Goal: Transaction & Acquisition: Book appointment/travel/reservation

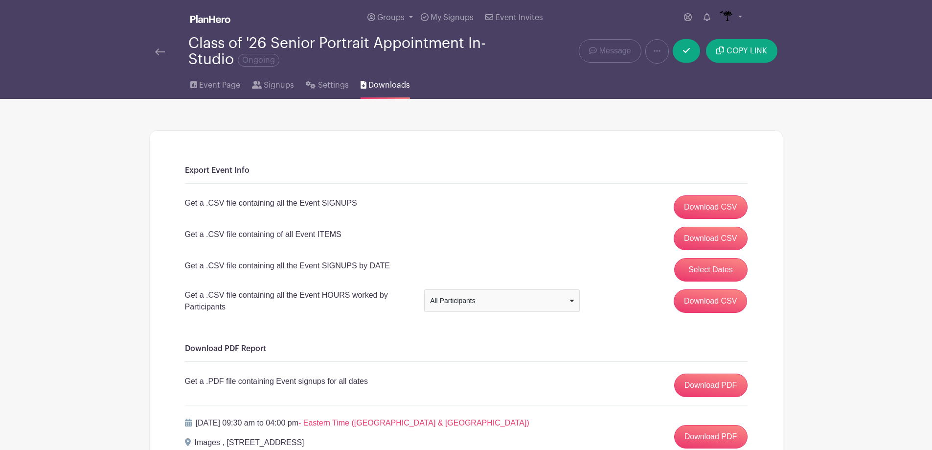
click at [155, 53] on img at bounding box center [160, 51] width 10 height 7
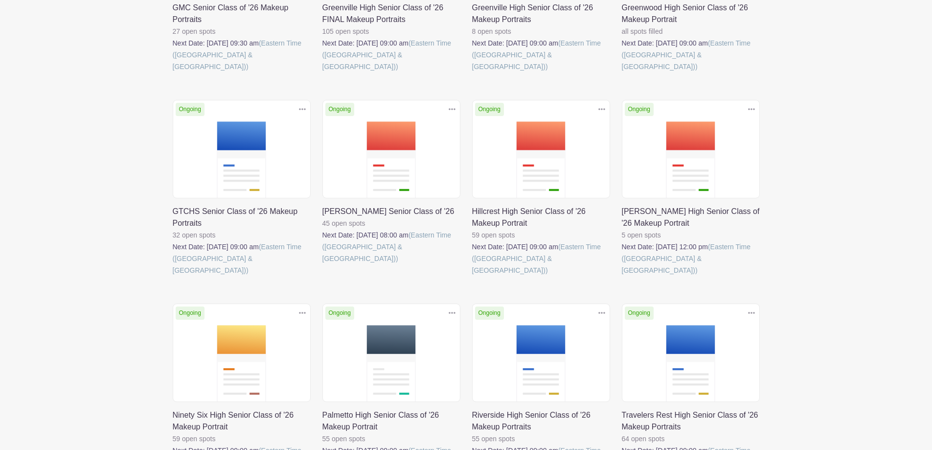
scroll to position [685, 0]
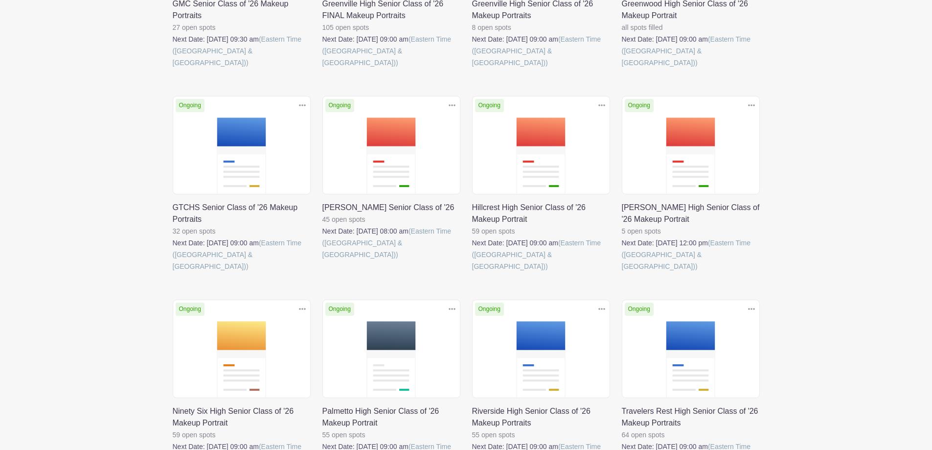
click at [622, 272] on link at bounding box center [622, 272] width 0 height 0
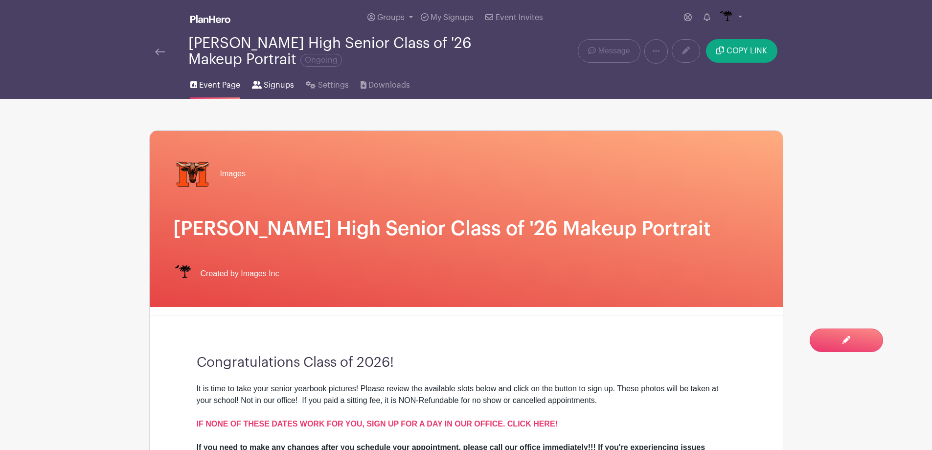
click at [285, 86] on span "Signups" at bounding box center [279, 85] width 30 height 12
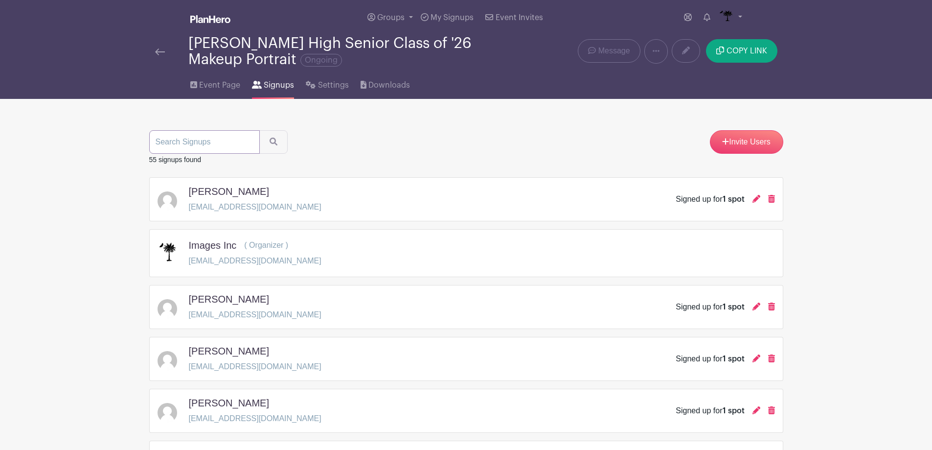
click at [222, 148] on input "search" at bounding box center [204, 141] width 111 height 23
type input "center"
click at [259, 130] on button "submit" at bounding box center [273, 141] width 28 height 23
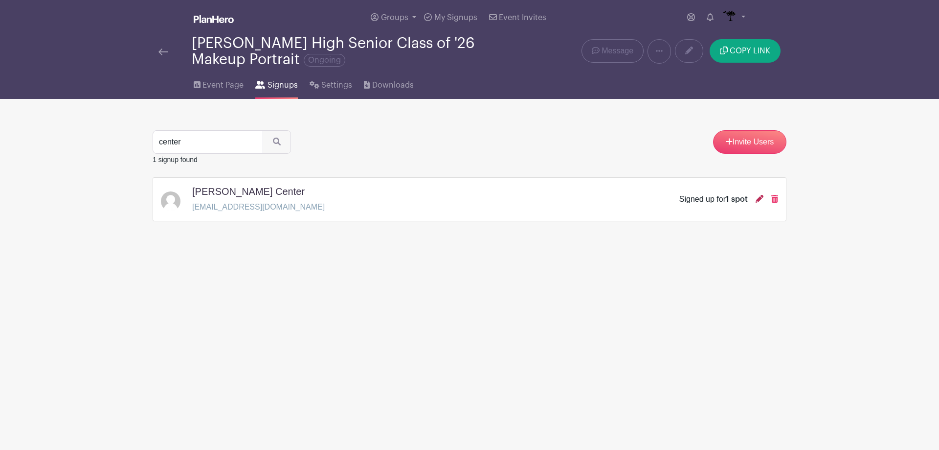
click at [760, 201] on icon at bounding box center [760, 199] width 8 height 8
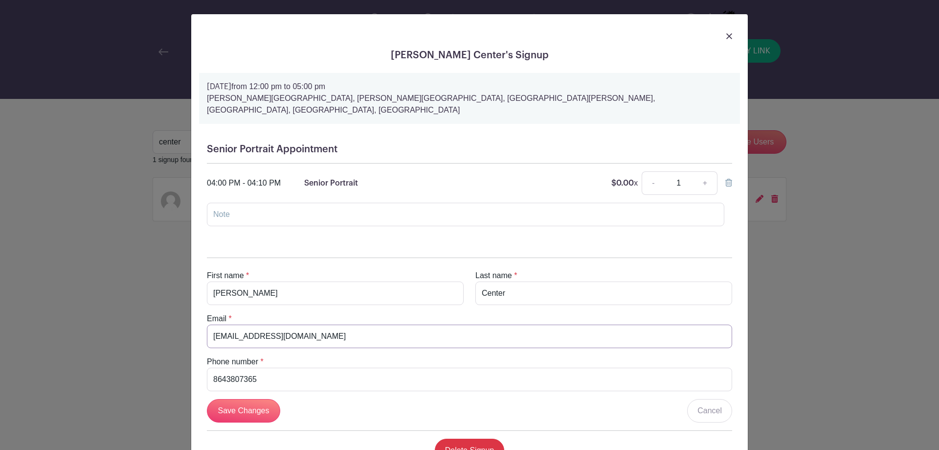
drag, startPoint x: 376, startPoint y: 328, endPoint x: 209, endPoint y: 341, distance: 167.8
click at [209, 341] on div "First name * Andrew Last name * Center Email * melody.center.85@gmail.com Phone…" at bounding box center [469, 356] width 541 height 228
click at [393, 270] on div "First name * Andrew" at bounding box center [335, 287] width 269 height 35
click at [726, 36] on img at bounding box center [729, 36] width 6 height 6
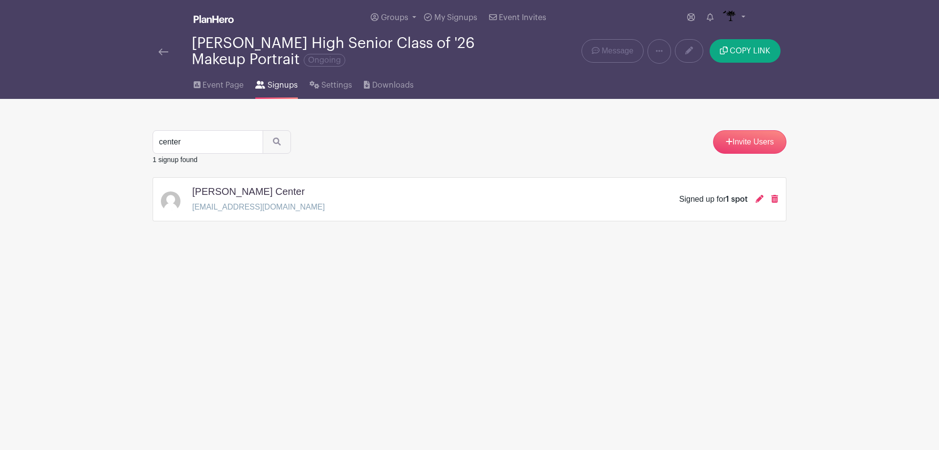
click at [172, 55] on div at bounding box center [174, 51] width 33 height 12
click at [166, 52] on img at bounding box center [163, 51] width 10 height 7
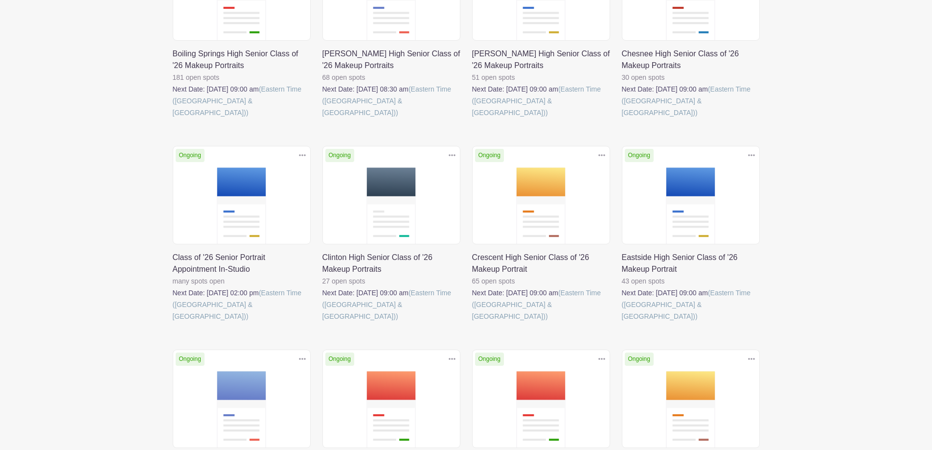
scroll to position [245, 0]
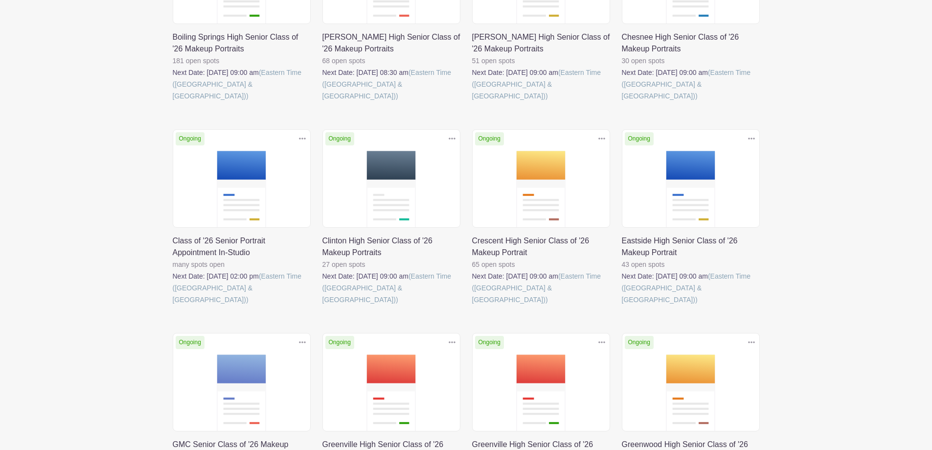
click at [173, 305] on link at bounding box center [173, 305] width 0 height 0
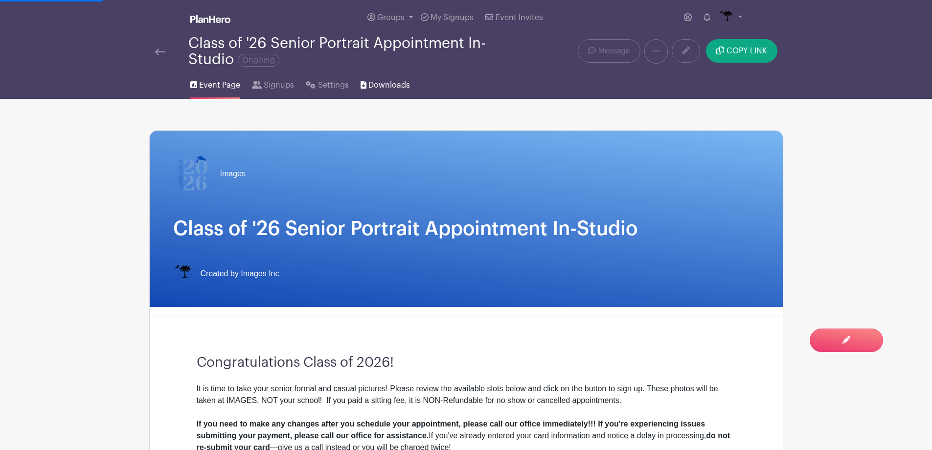
click at [362, 86] on icon at bounding box center [363, 85] width 6 height 8
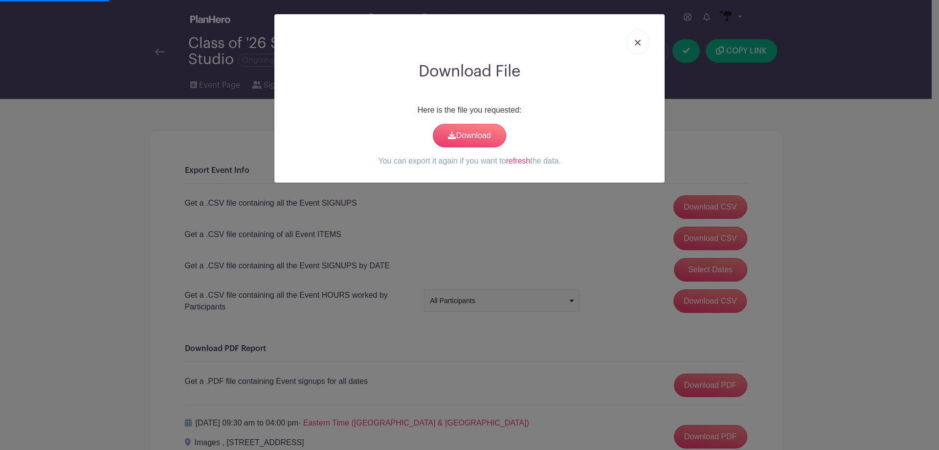
click at [638, 41] on img at bounding box center [638, 43] width 6 height 6
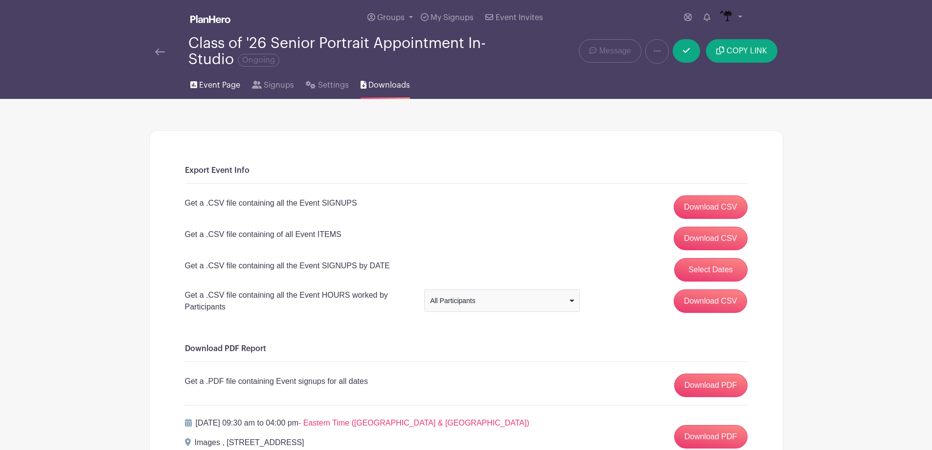
click at [215, 86] on span "Event Page" at bounding box center [219, 85] width 41 height 12
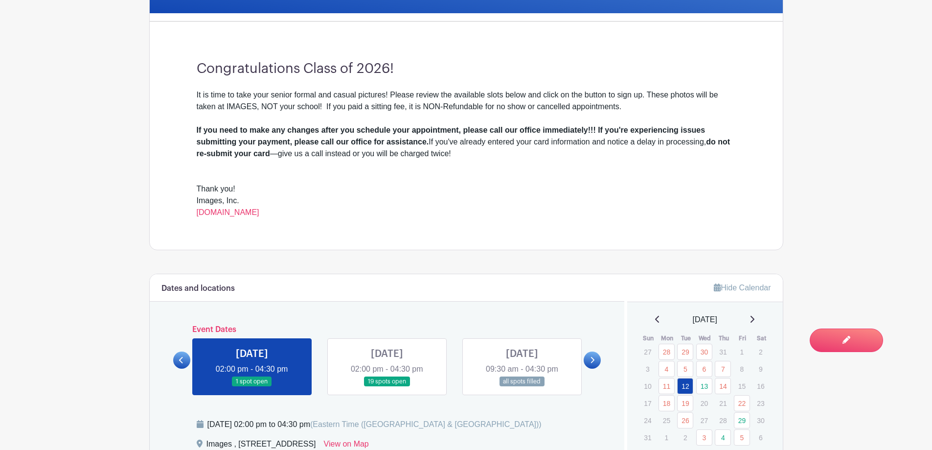
scroll to position [440, 0]
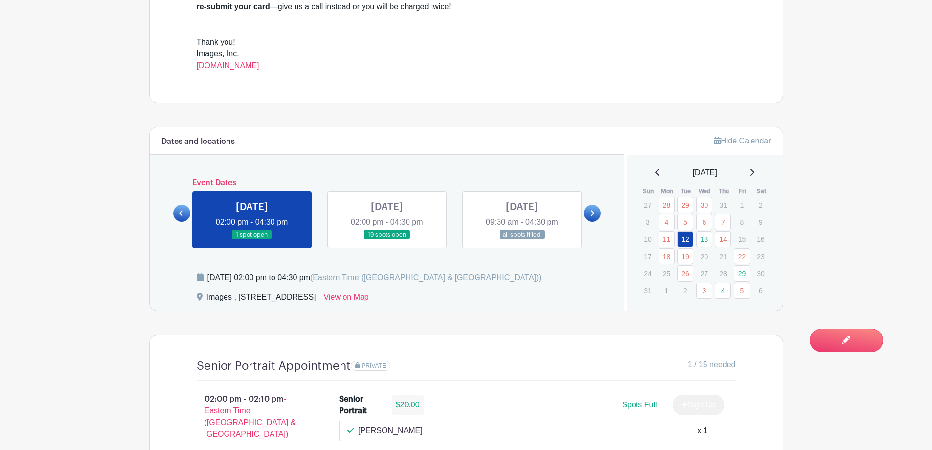
click at [387, 240] on link at bounding box center [387, 240] width 0 height 0
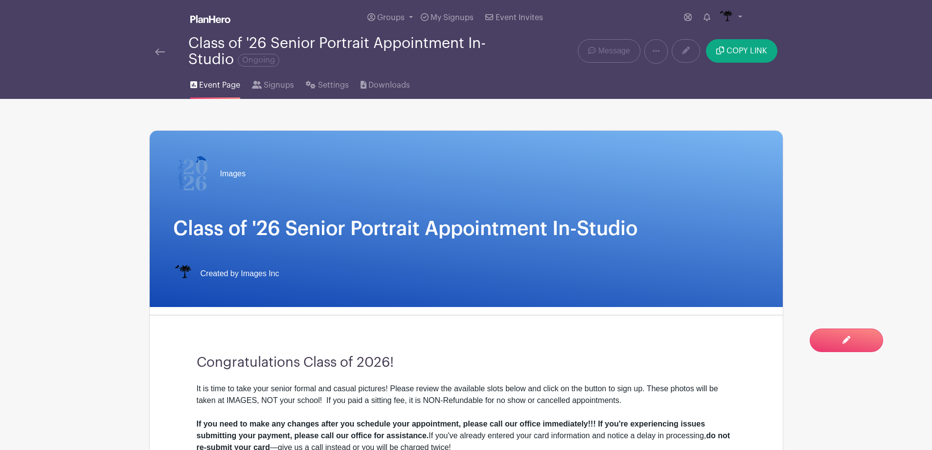
click at [158, 49] on img at bounding box center [160, 51] width 10 height 7
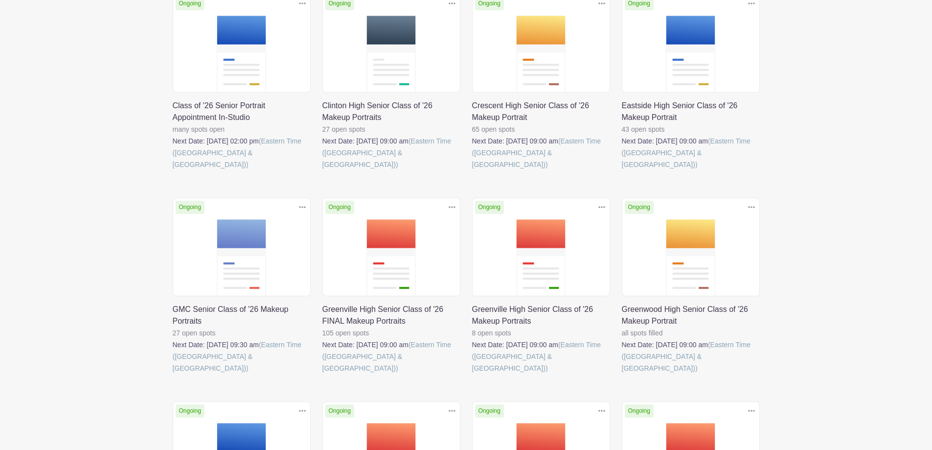
scroll to position [391, 0]
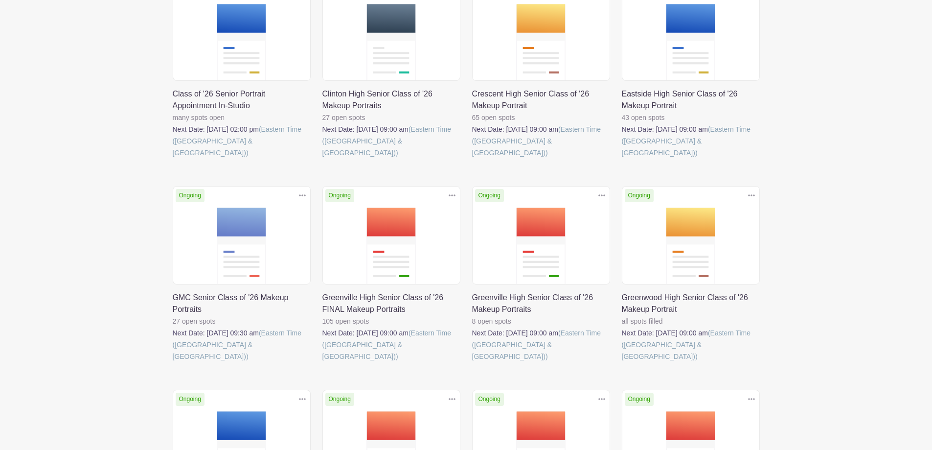
click at [622, 362] on link at bounding box center [622, 362] width 0 height 0
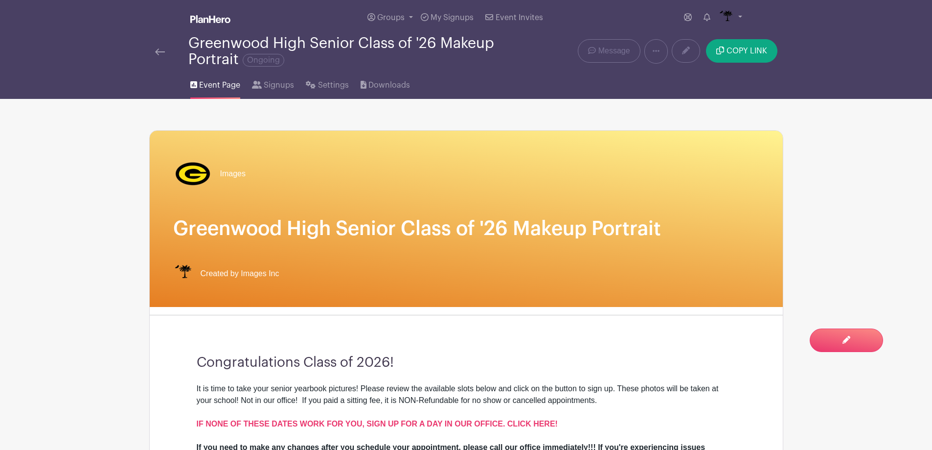
click at [162, 54] on img at bounding box center [160, 51] width 10 height 7
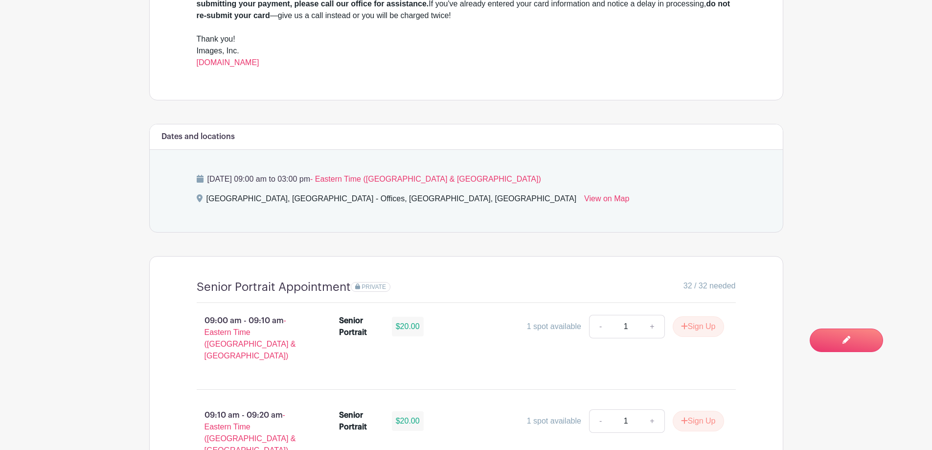
scroll to position [636, 0]
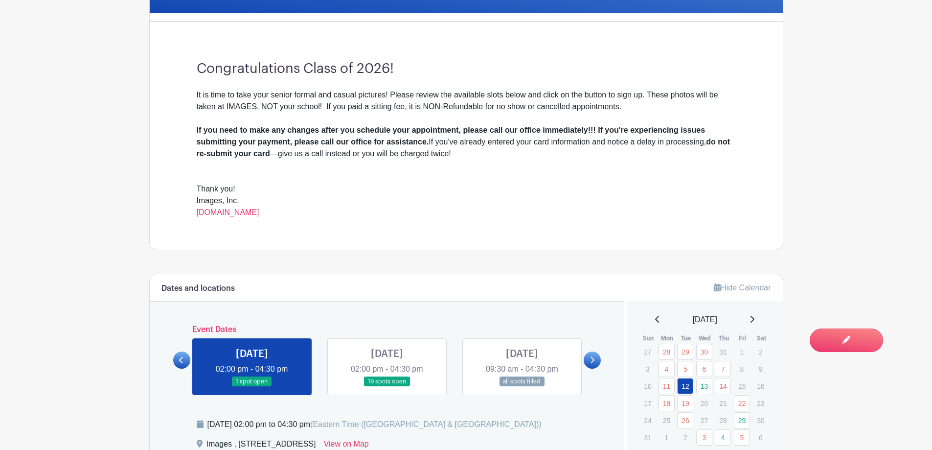
scroll to position [538, 0]
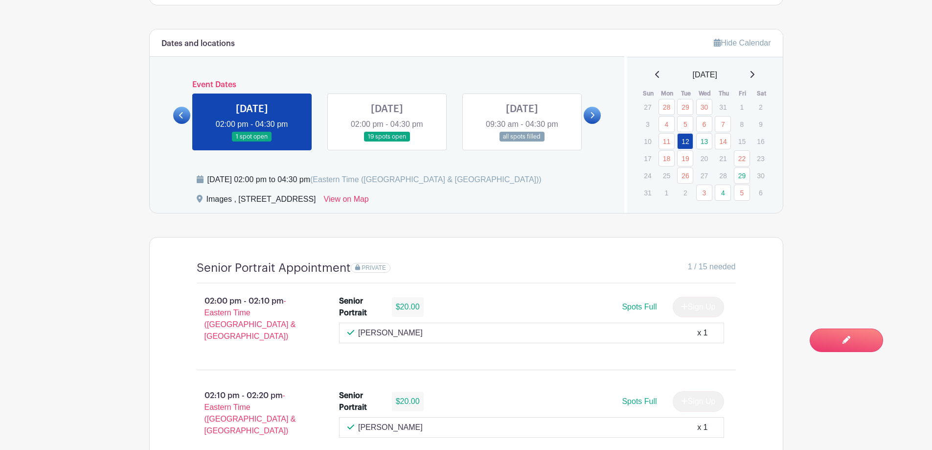
click at [387, 142] on link at bounding box center [387, 142] width 0 height 0
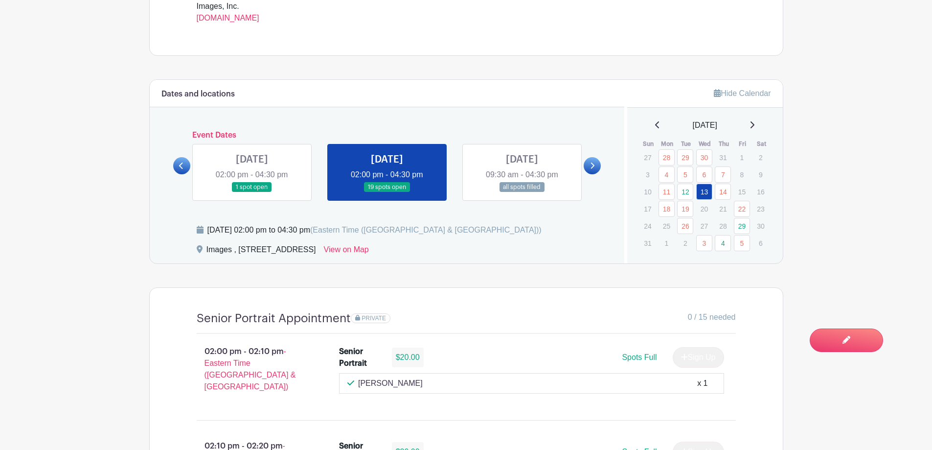
scroll to position [255, 0]
